Goal: Navigation & Orientation: Find specific page/section

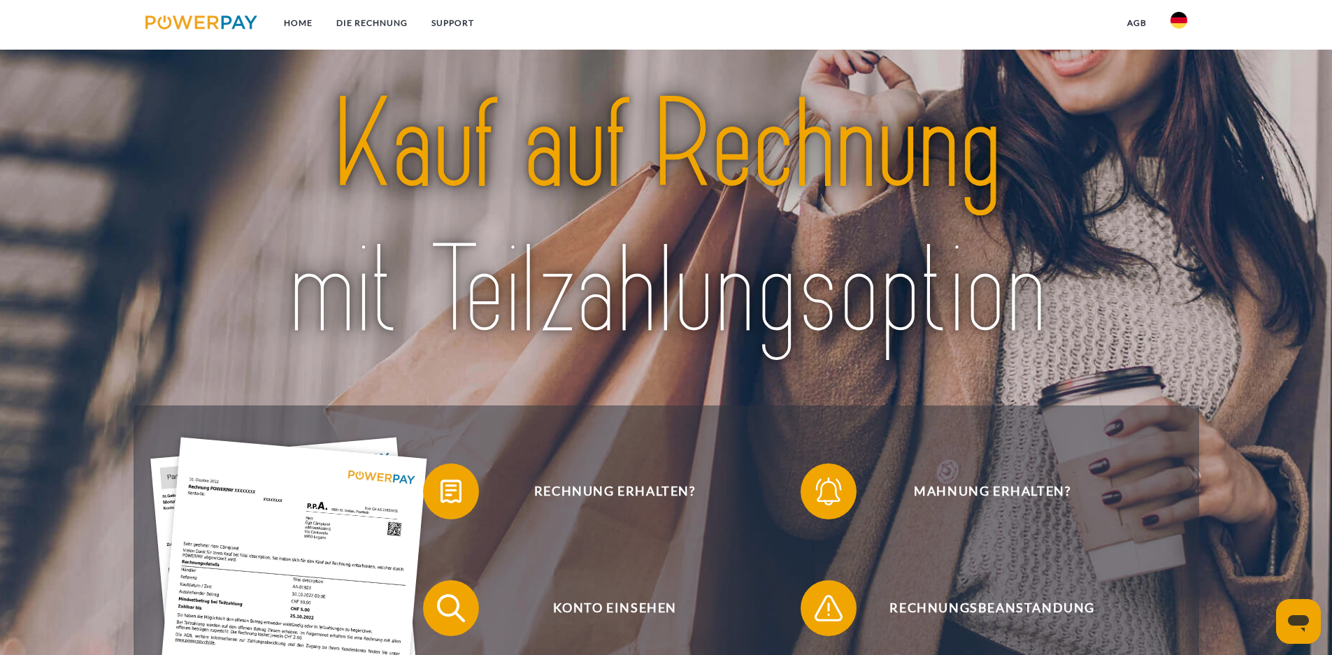
scroll to position [187, 0]
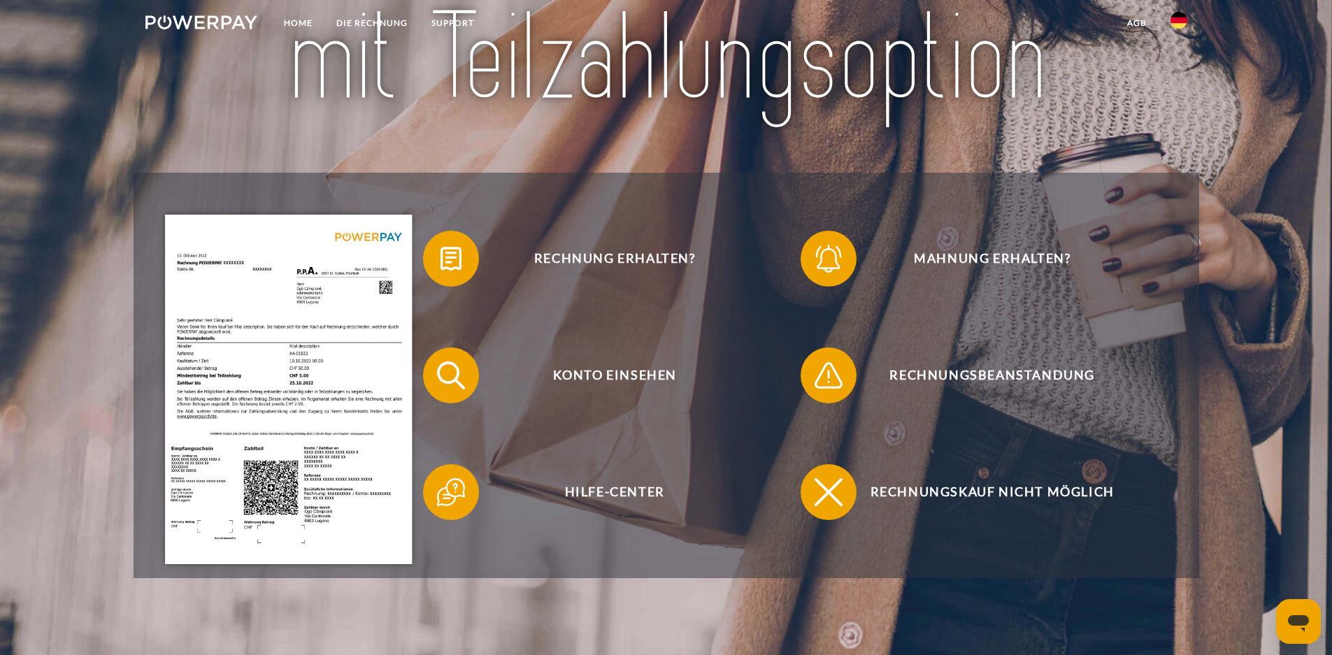
scroll to position [373, 0]
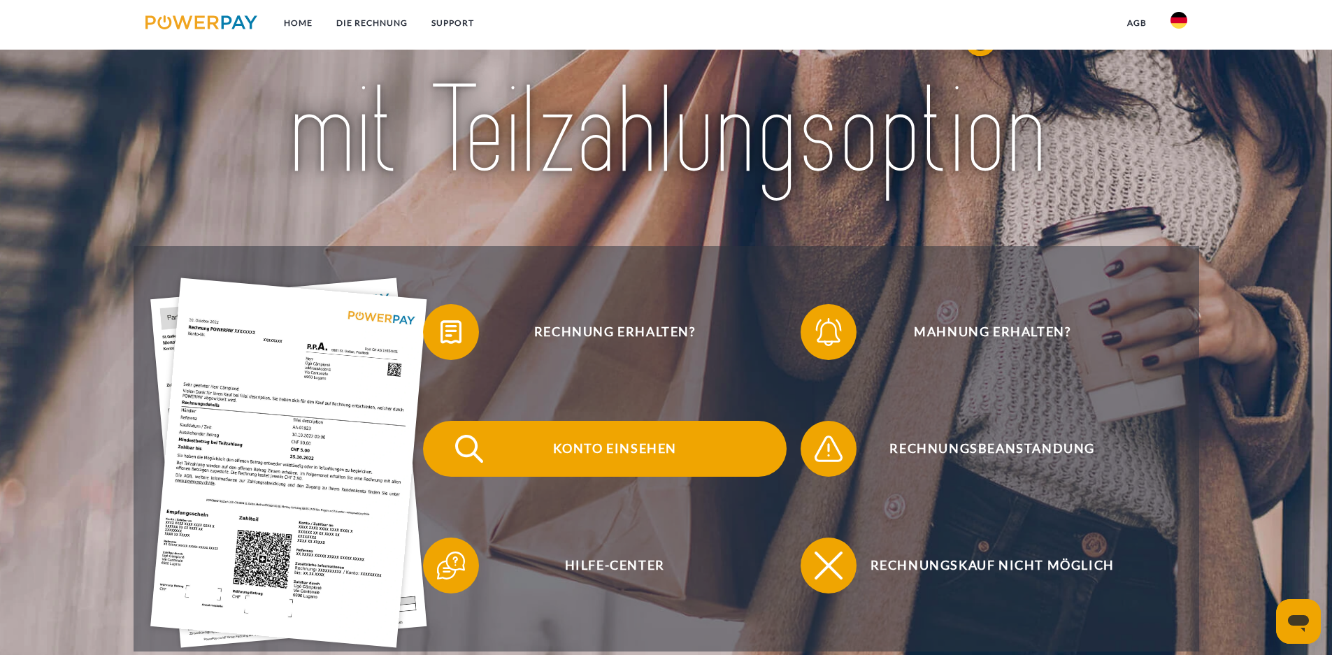
scroll to position [187, 0]
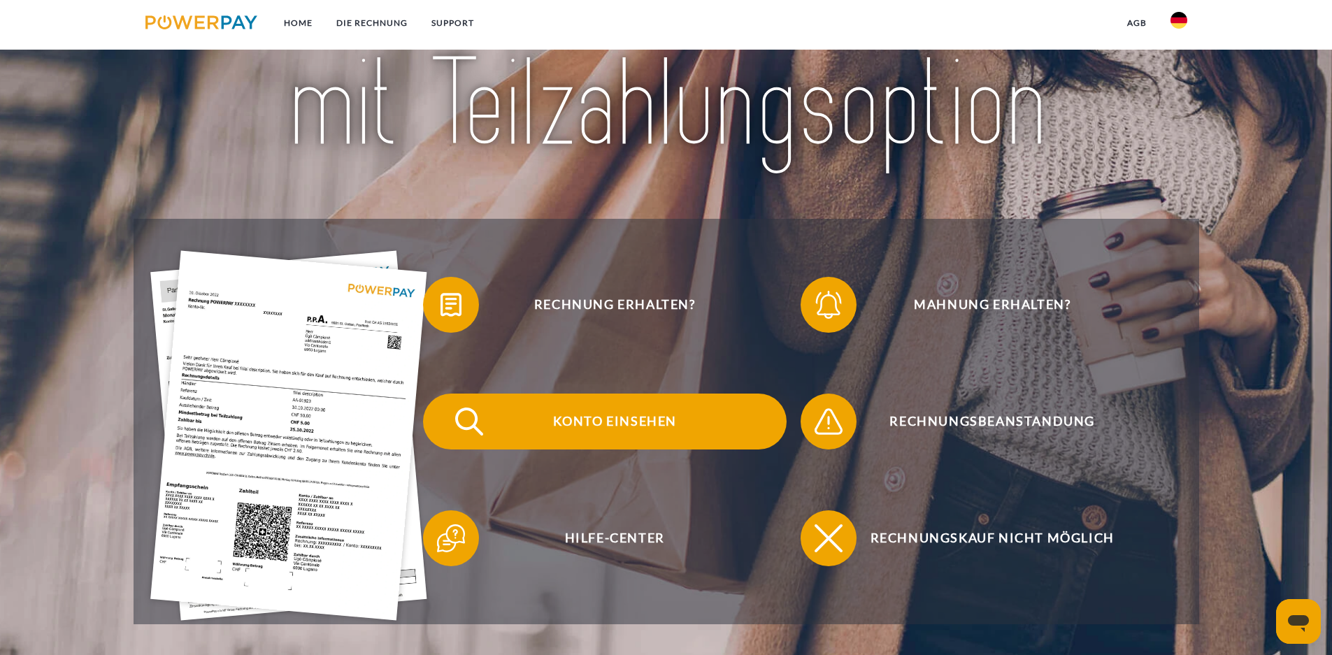
click at [638, 420] on span "Konto einsehen" at bounding box center [614, 422] width 343 height 56
